Goal: Obtain resource: Download file/media

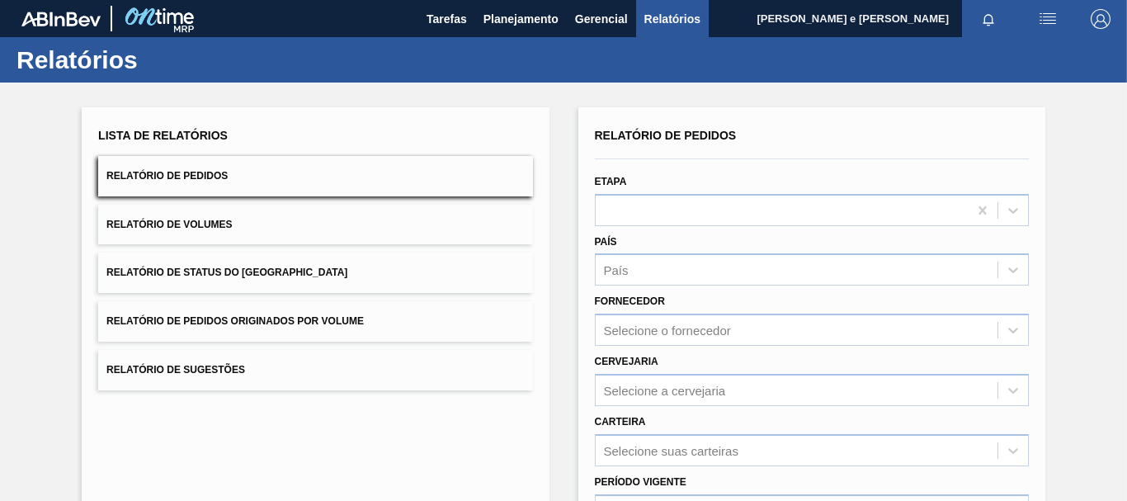
click at [162, 175] on span "Relatório de Pedidos" at bounding box center [166, 176] width 121 height 12
click at [1012, 271] on icon at bounding box center [1013, 271] width 10 height 6
drag, startPoint x: 645, startPoint y: 308, endPoint x: 654, endPoint y: 310, distance: 9.4
click at [648, 309] on div "BR - [GEOGRAPHIC_DATA]" at bounding box center [812, 310] width 434 height 31
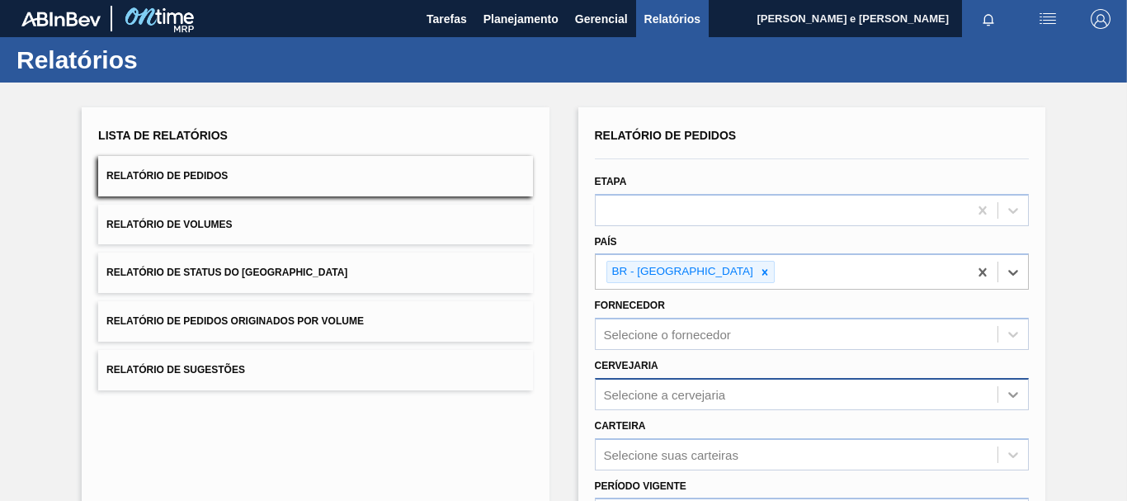
click at [1016, 393] on icon at bounding box center [1013, 394] width 16 height 16
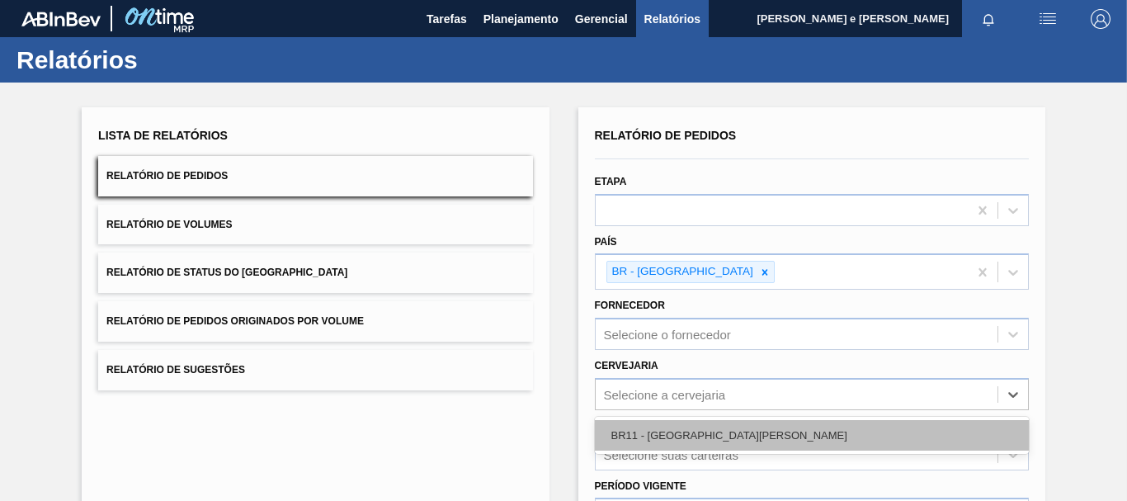
click at [641, 433] on div "BR11 - [GEOGRAPHIC_DATA][PERSON_NAME]" at bounding box center [812, 435] width 434 height 31
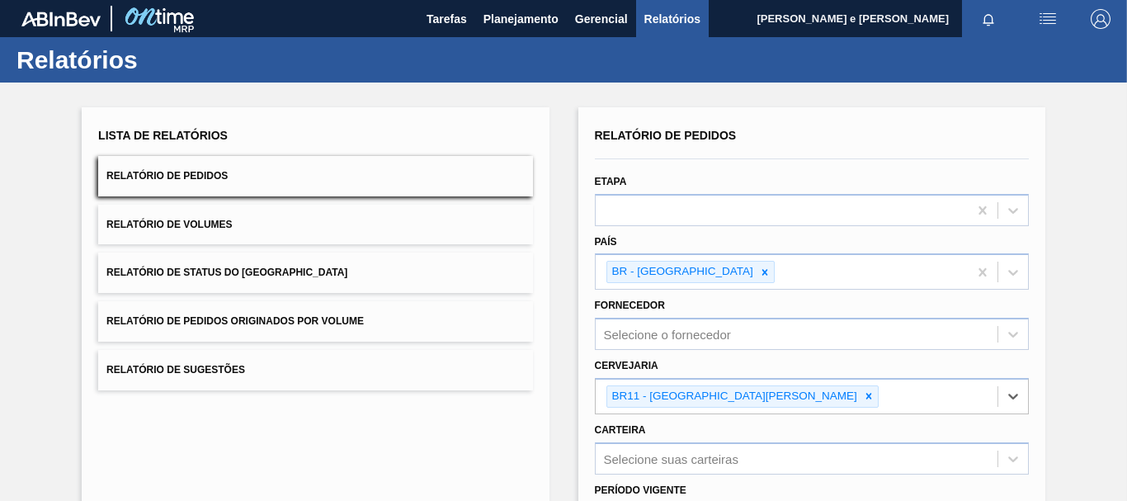
scroll to position [247, 0]
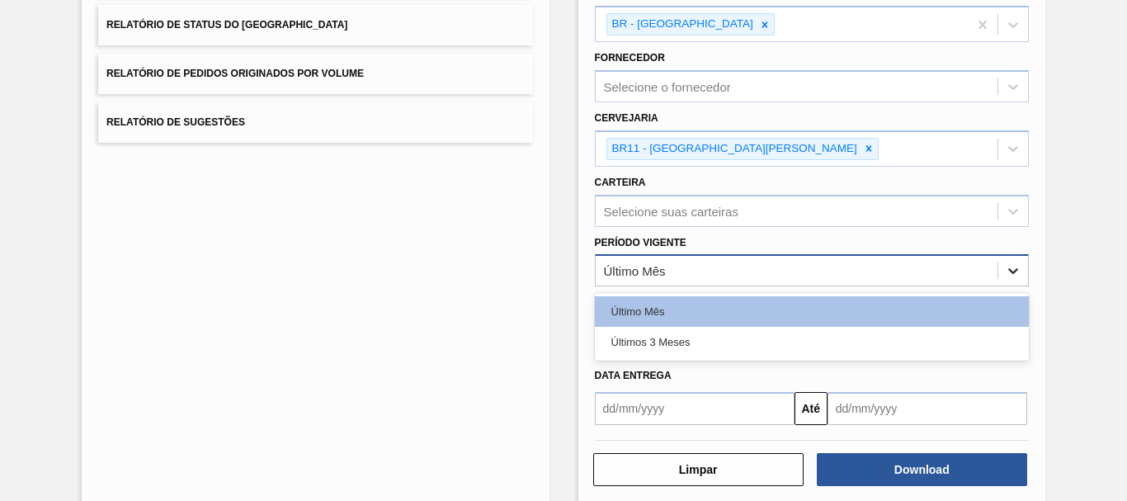
click at [1014, 277] on icon at bounding box center [1013, 270] width 16 height 16
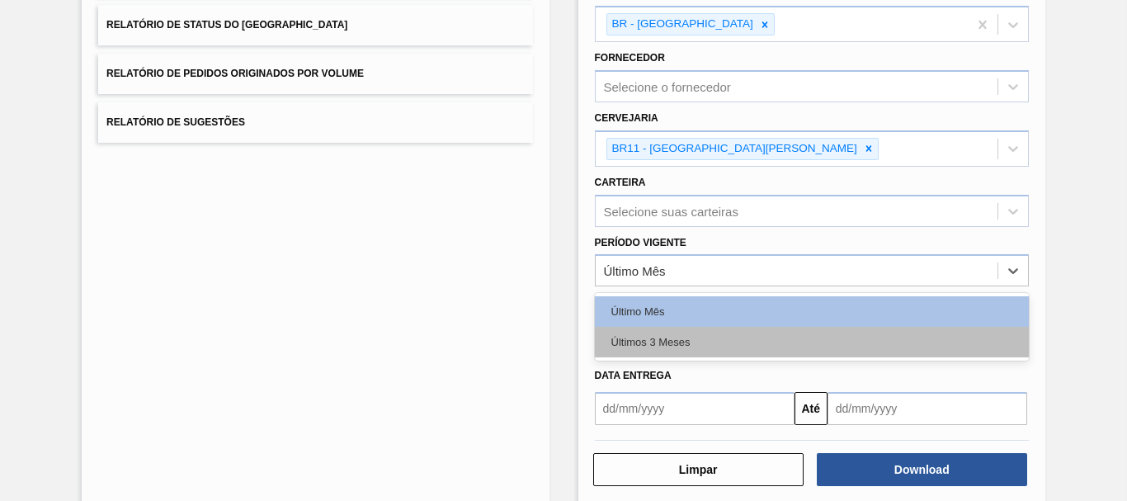
click at [672, 347] on div "Últimos 3 Meses" at bounding box center [812, 342] width 434 height 31
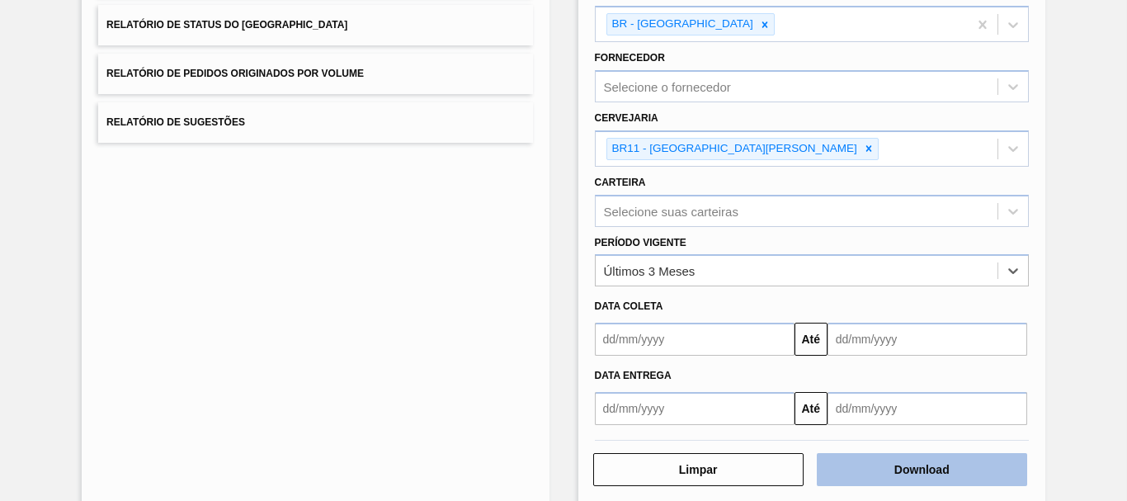
click at [931, 464] on button "Download" at bounding box center [922, 469] width 210 height 33
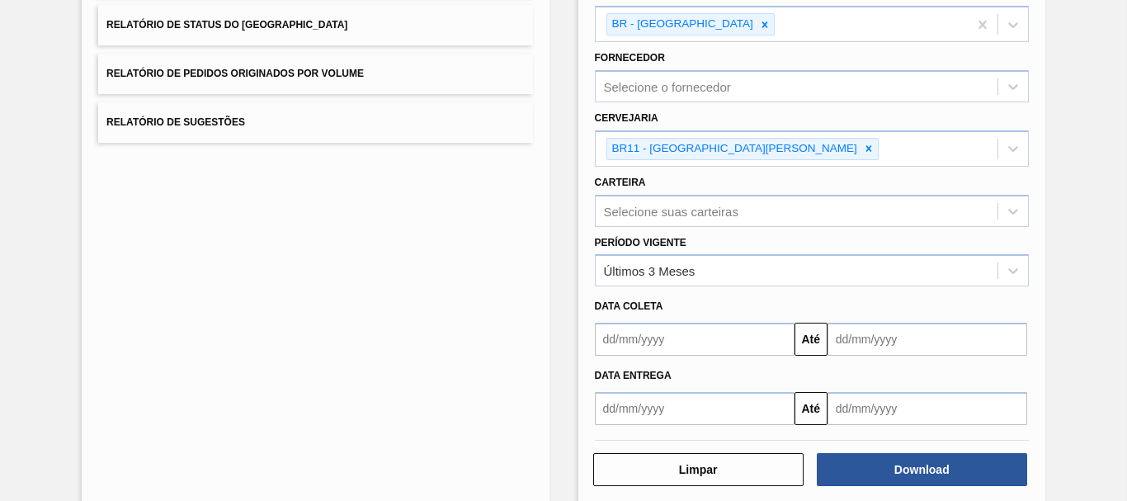
click at [345, 313] on div "Lista de Relatórios Relatório de Pedidos Relatório de Volumes Relatório de Stat…" at bounding box center [315, 182] width 467 height 644
